Goal: Check status: Check status

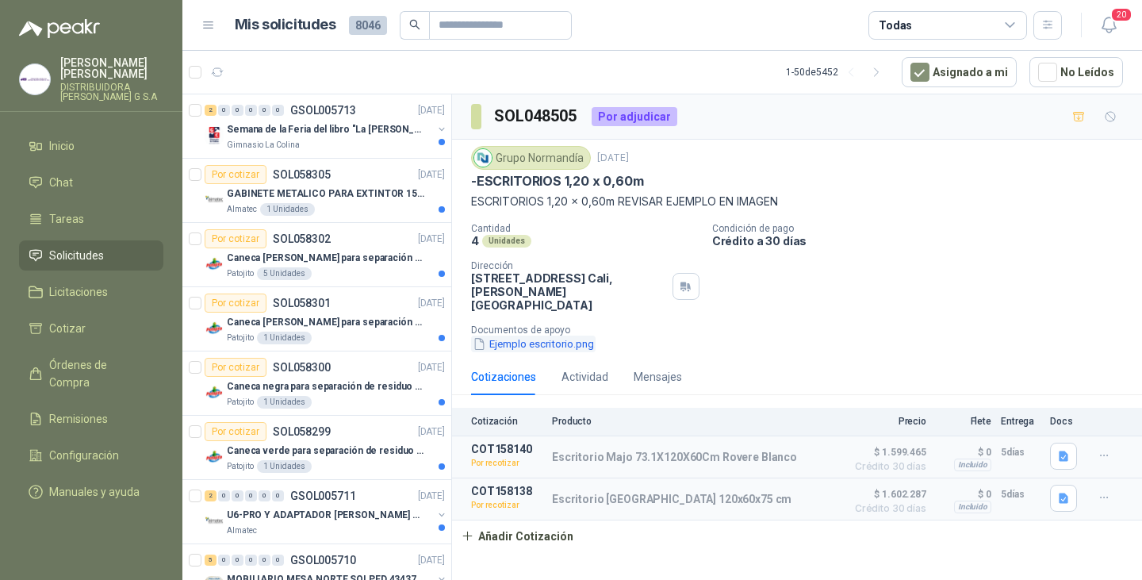
click at [530, 335] on button "Ejemplo escritorio.png" at bounding box center [533, 343] width 124 height 17
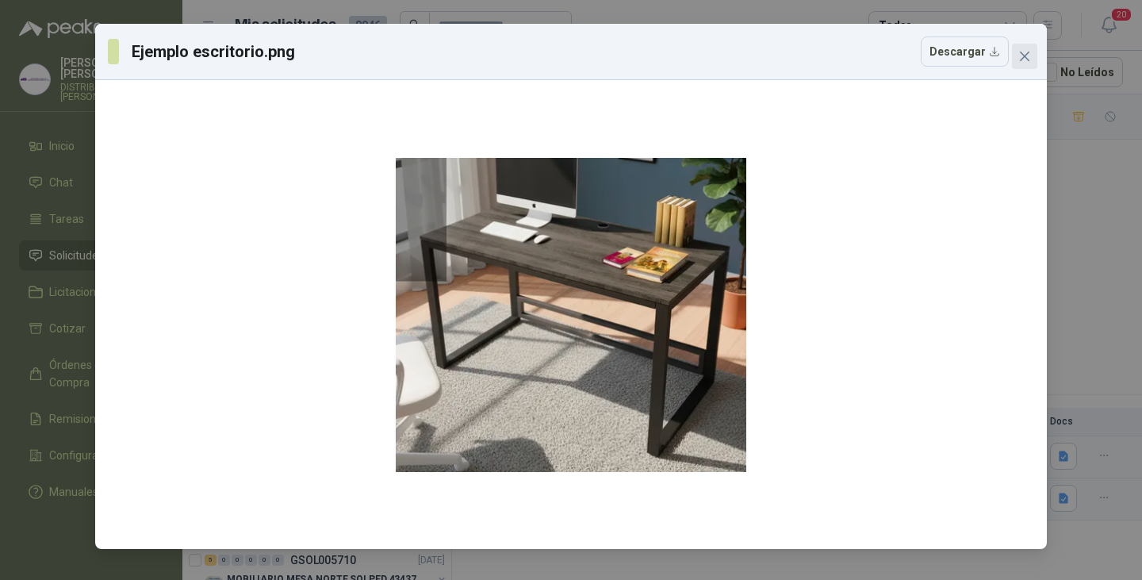
click at [1028, 56] on icon "close" at bounding box center [1024, 56] width 13 height 13
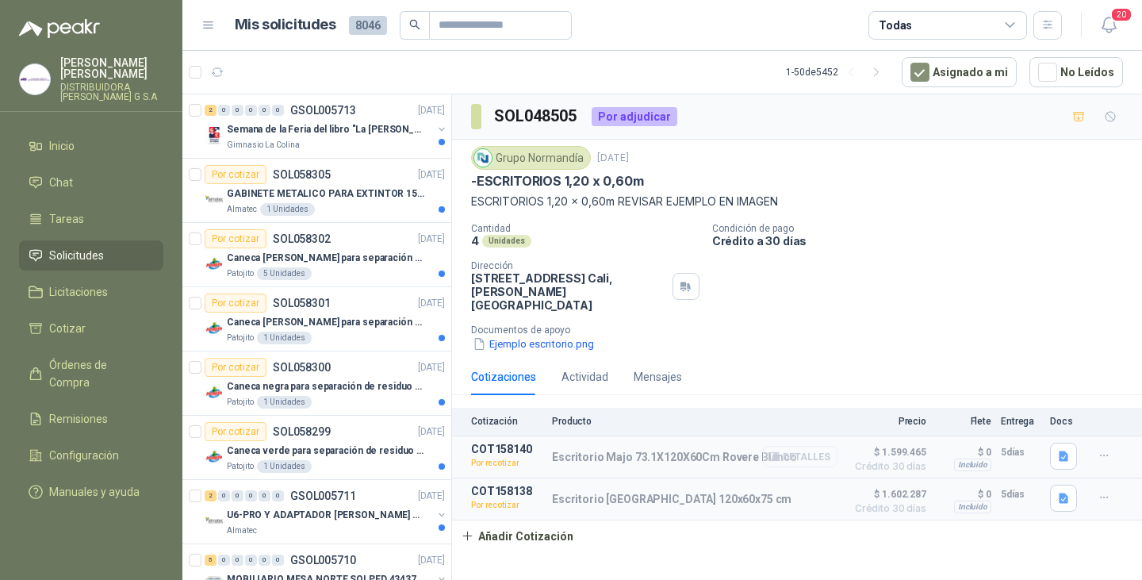
click at [800, 446] on button "Detalles" at bounding box center [800, 456] width 75 height 21
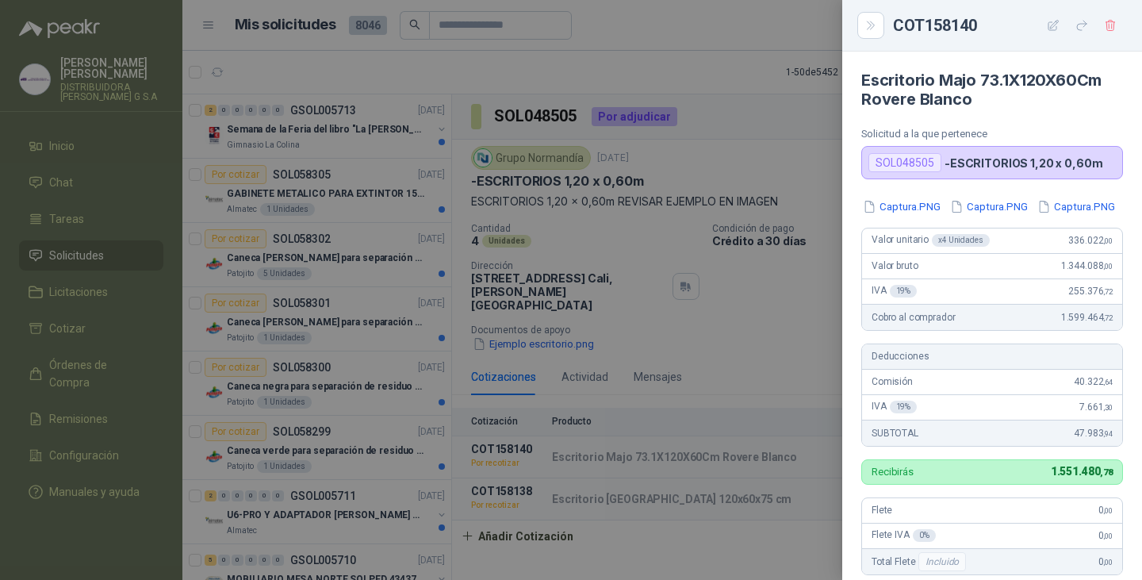
scroll to position [400, 0]
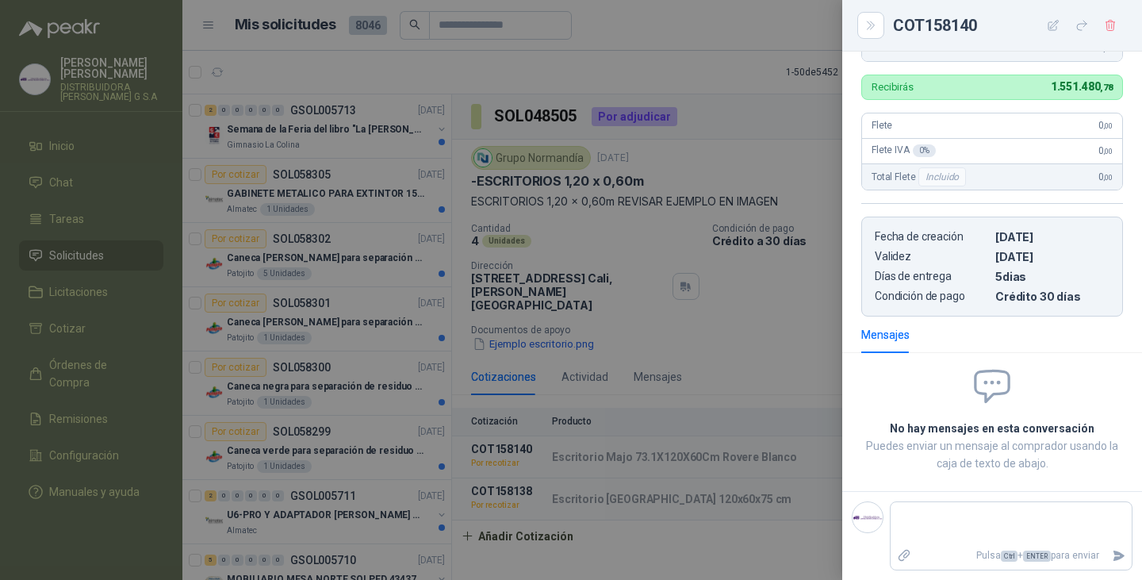
click at [805, 302] on div at bounding box center [571, 290] width 1142 height 580
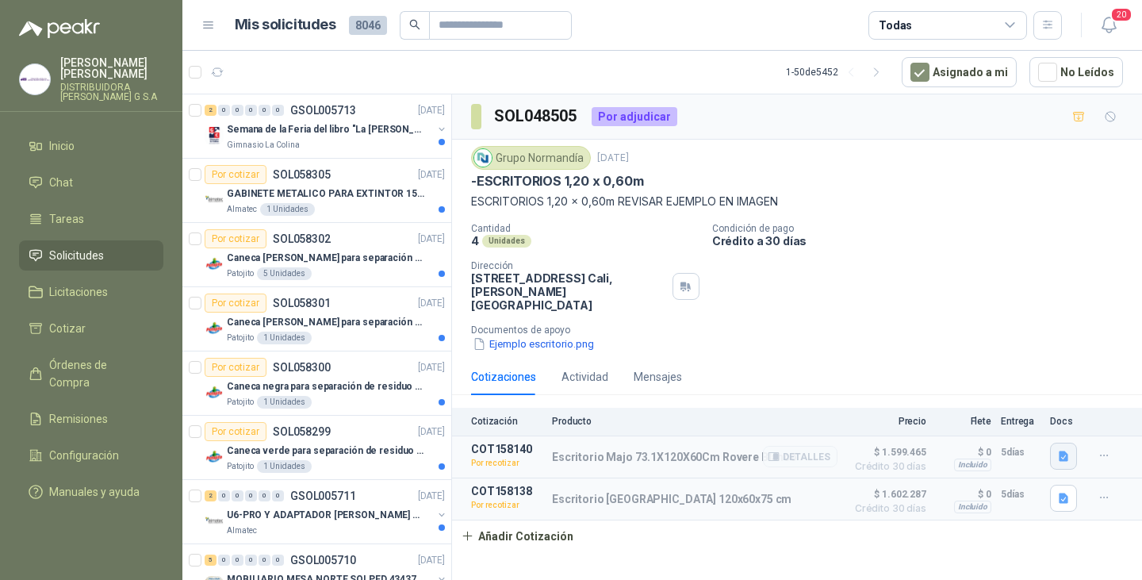
click at [1060, 450] on icon "button" at bounding box center [1063, 456] width 13 height 13
click at [1022, 378] on button "Captura.PNG" at bounding box center [1025, 374] width 81 height 17
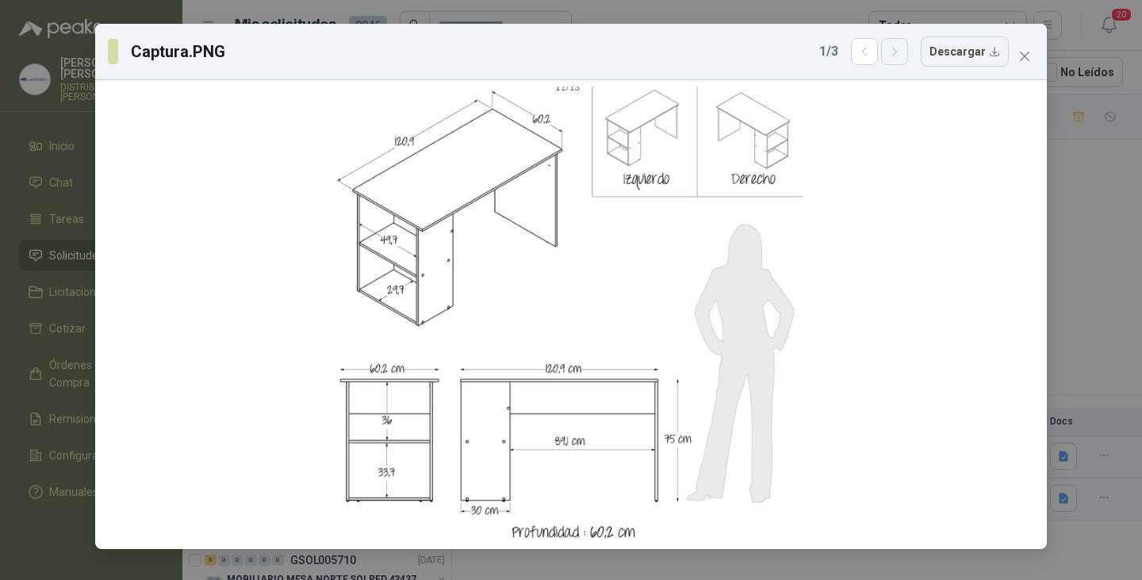
click at [899, 55] on icon "button" at bounding box center [894, 51] width 13 height 13
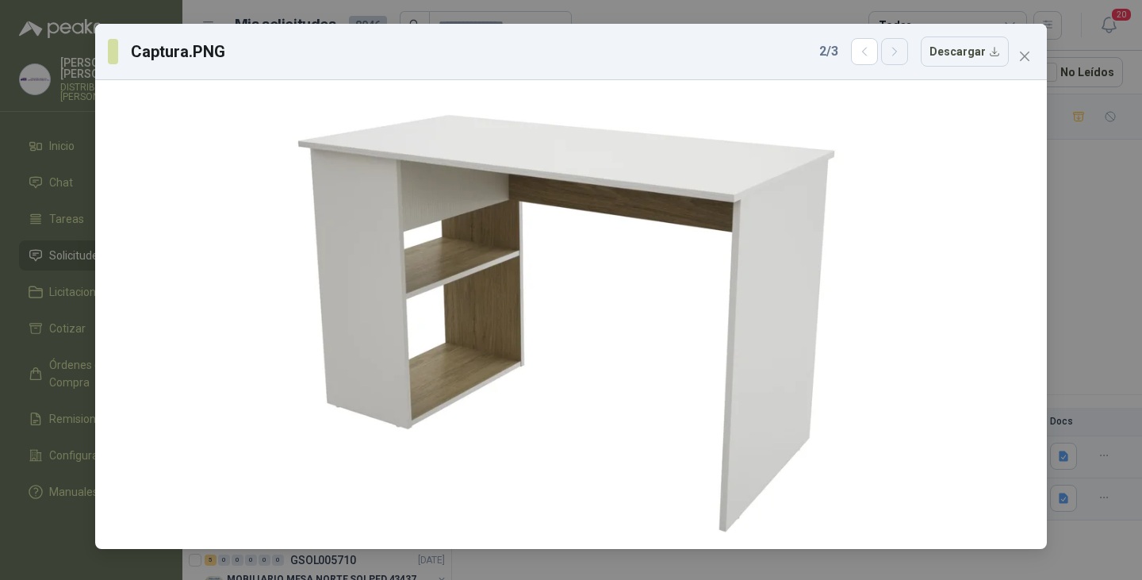
click at [899, 55] on icon "button" at bounding box center [894, 51] width 13 height 13
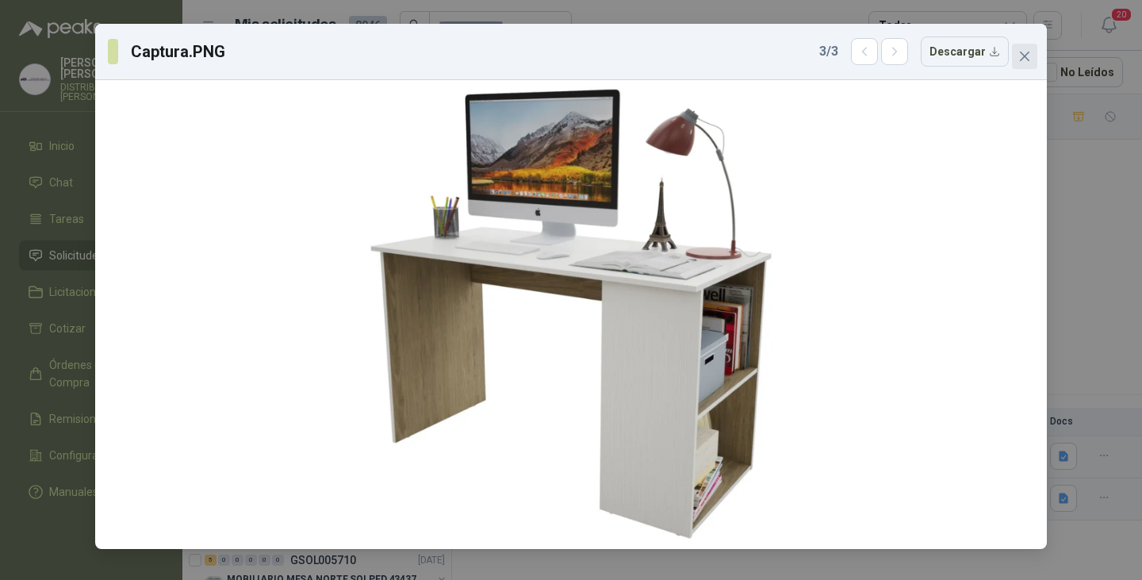
click at [1027, 54] on icon "close" at bounding box center [1025, 57] width 10 height 10
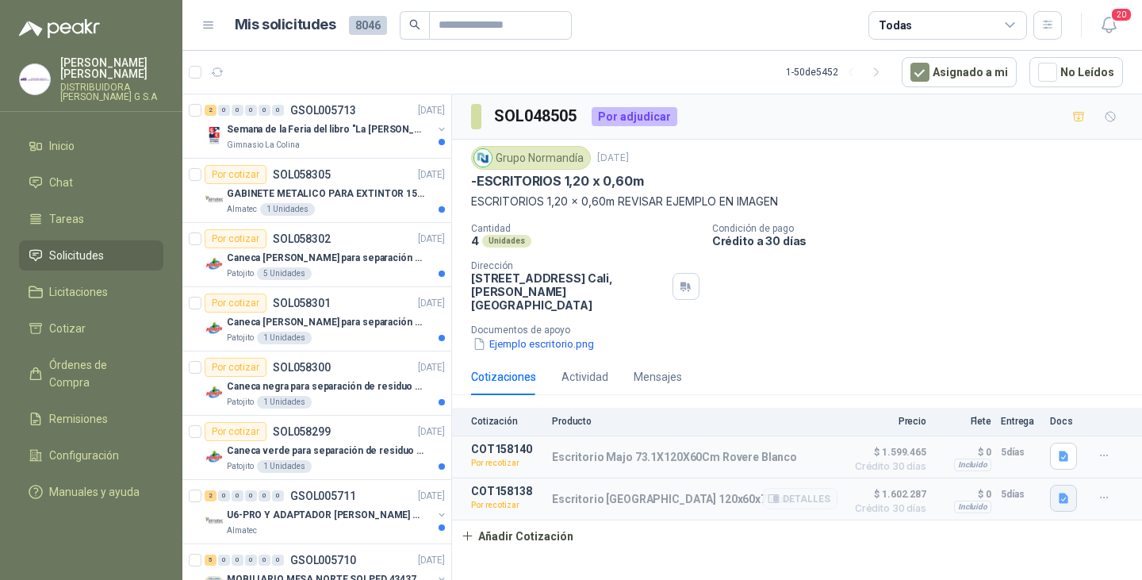
click at [1062, 492] on icon "button" at bounding box center [1063, 497] width 10 height 10
click at [1023, 435] on button "Captura.PNG" at bounding box center [1025, 434] width 81 height 17
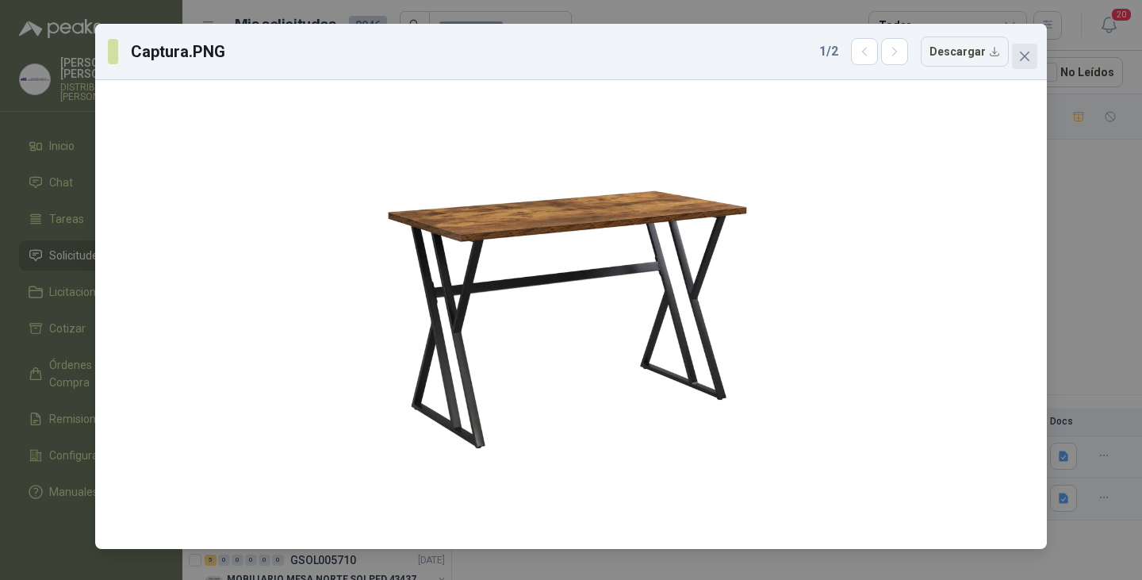
click at [1026, 55] on icon "close" at bounding box center [1025, 57] width 10 height 10
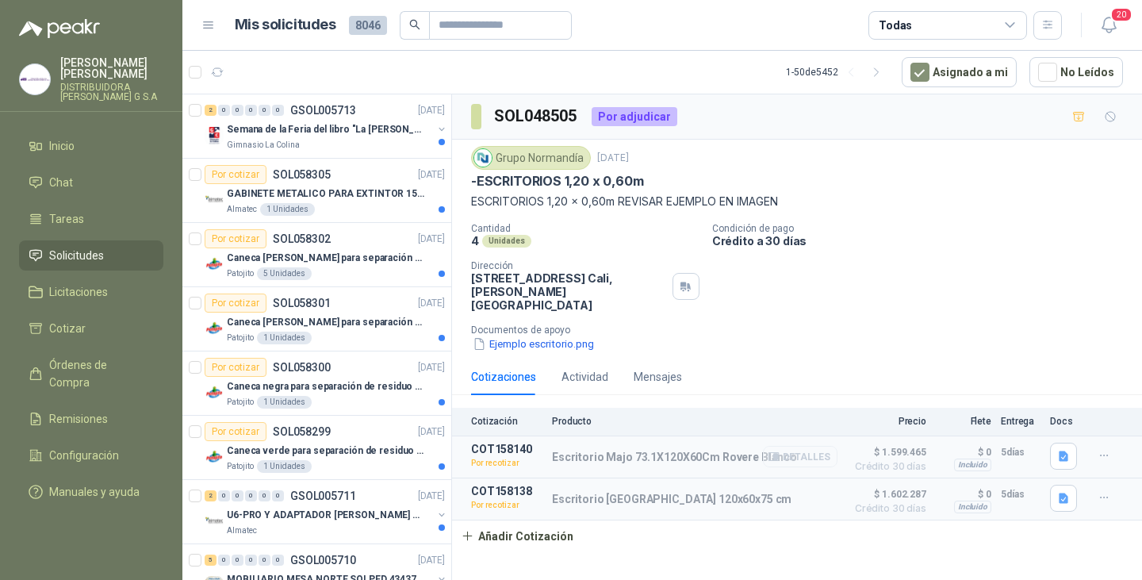
click at [802, 446] on button "Detalles" at bounding box center [800, 456] width 75 height 21
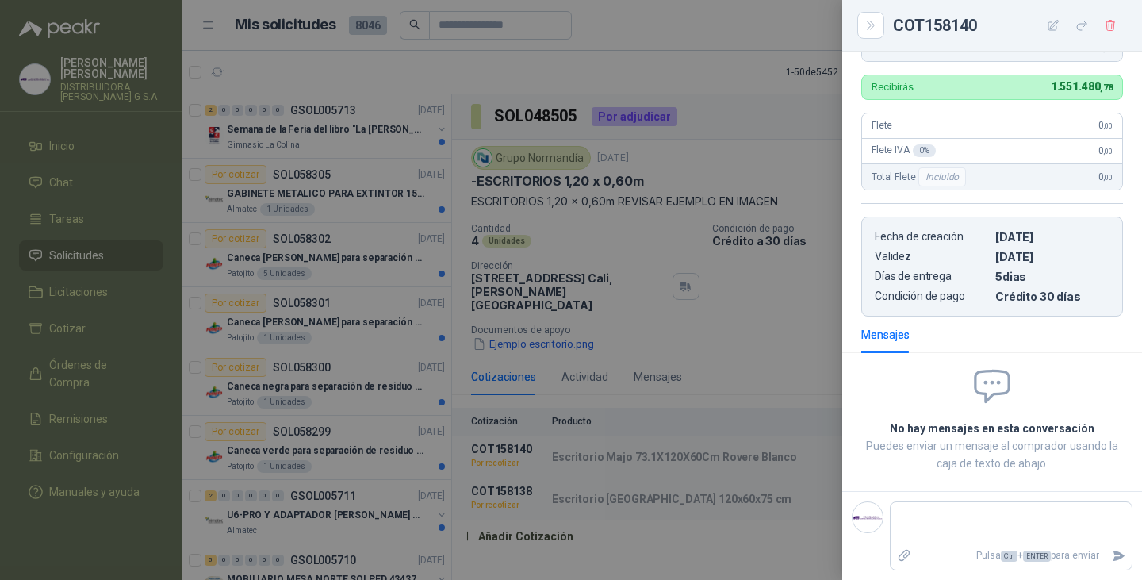
click at [793, 331] on div at bounding box center [571, 290] width 1142 height 580
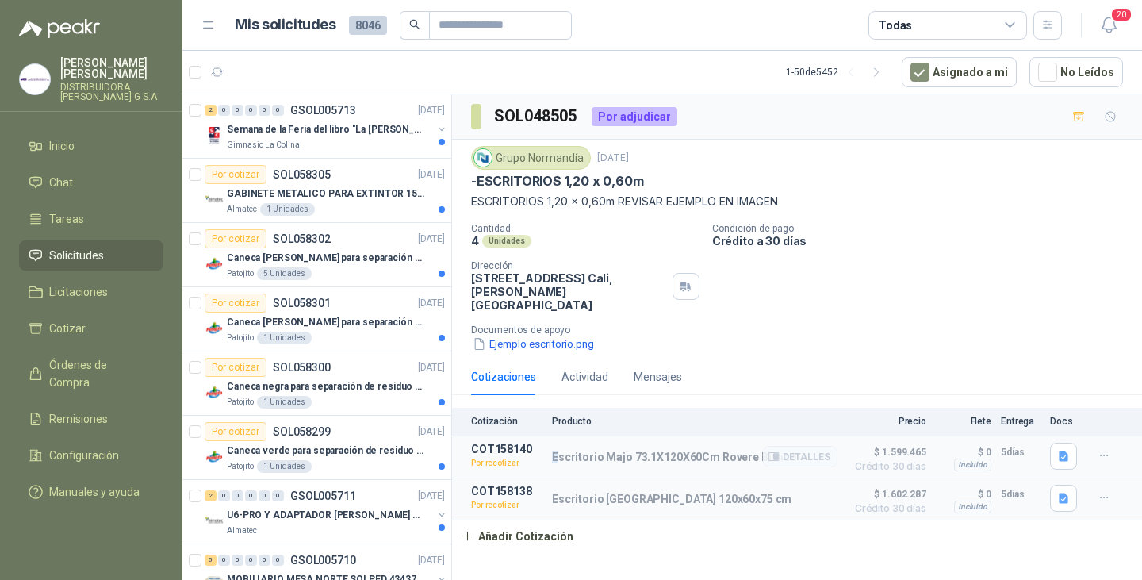
click at [555, 450] on p "Escritorio Majo 73.1X120X60Cm Rovere Blanco" at bounding box center [674, 456] width 245 height 13
drag, startPoint x: 550, startPoint y: 445, endPoint x: 799, endPoint y: 434, distance: 249.2
click at [799, 436] on article "COT158140 Por recotizar Escritorio Majo 73.1X120X60Cm Rovere Blanco Detalles $ …" at bounding box center [797, 457] width 690 height 42
copy div "Escritorio Majo 73.1X120X60Cm Rovere Blanco"
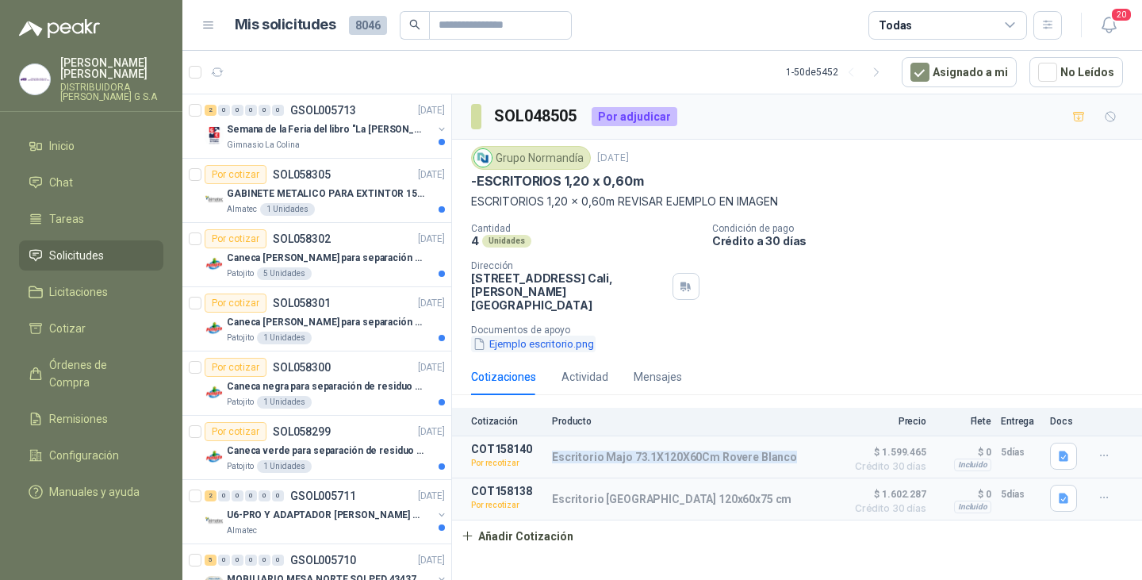
click at [524, 335] on button "Ejemplo escritorio.png" at bounding box center [533, 343] width 124 height 17
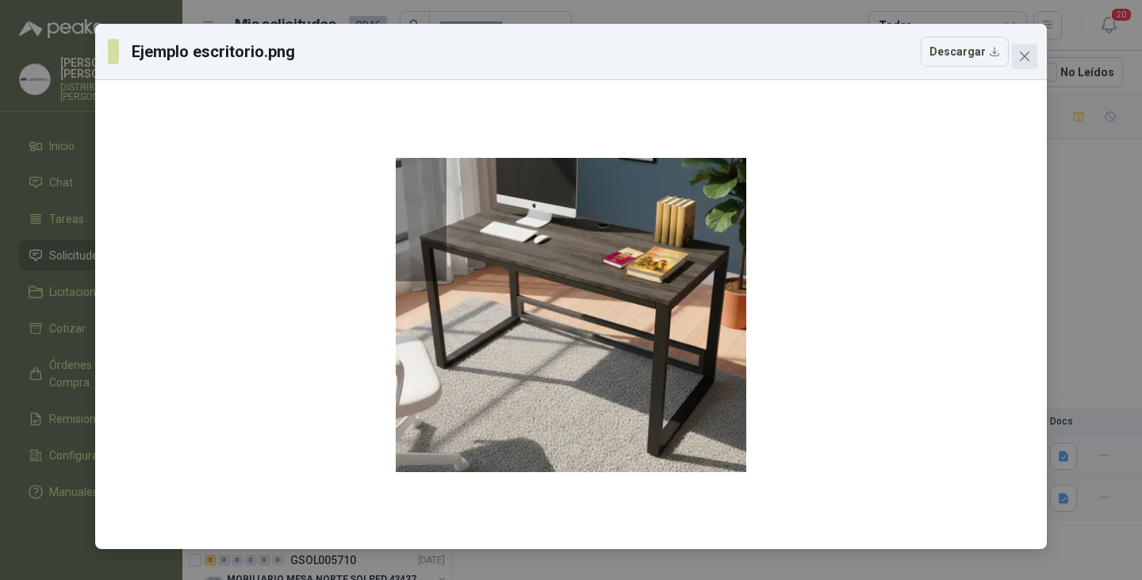
click at [1026, 50] on icon "close" at bounding box center [1024, 56] width 13 height 13
